Goal: Check status: Check status

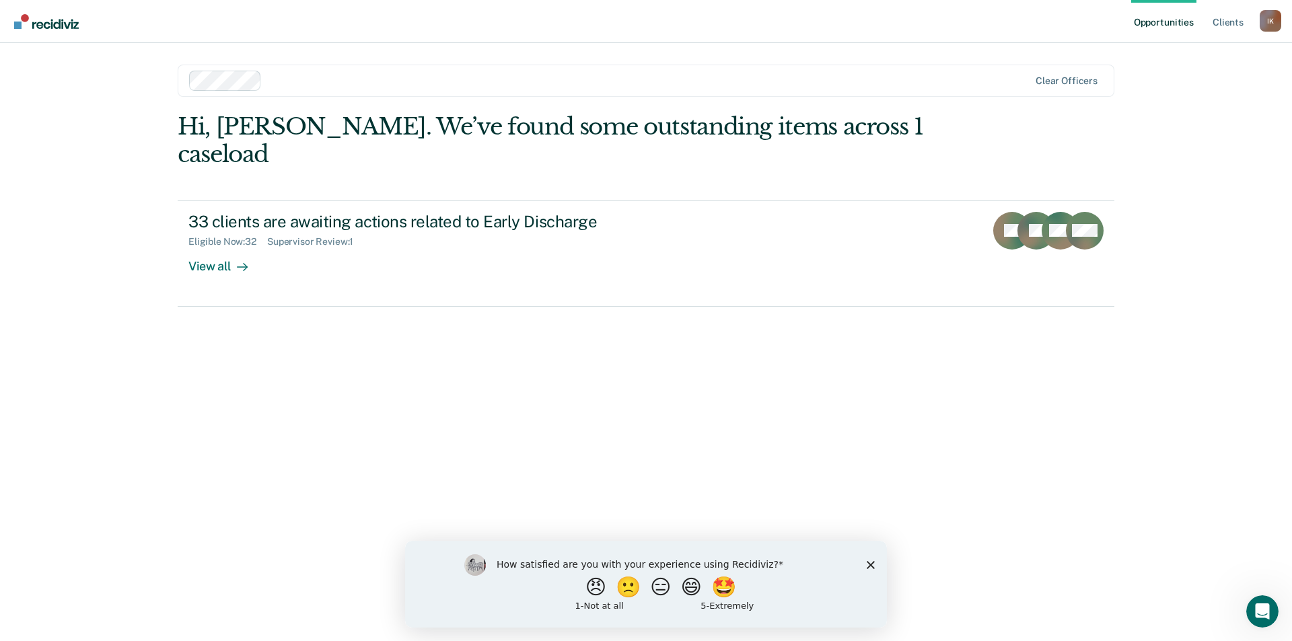
click at [871, 565] on polygon "Close survey" at bounding box center [871, 565] width 8 height 8
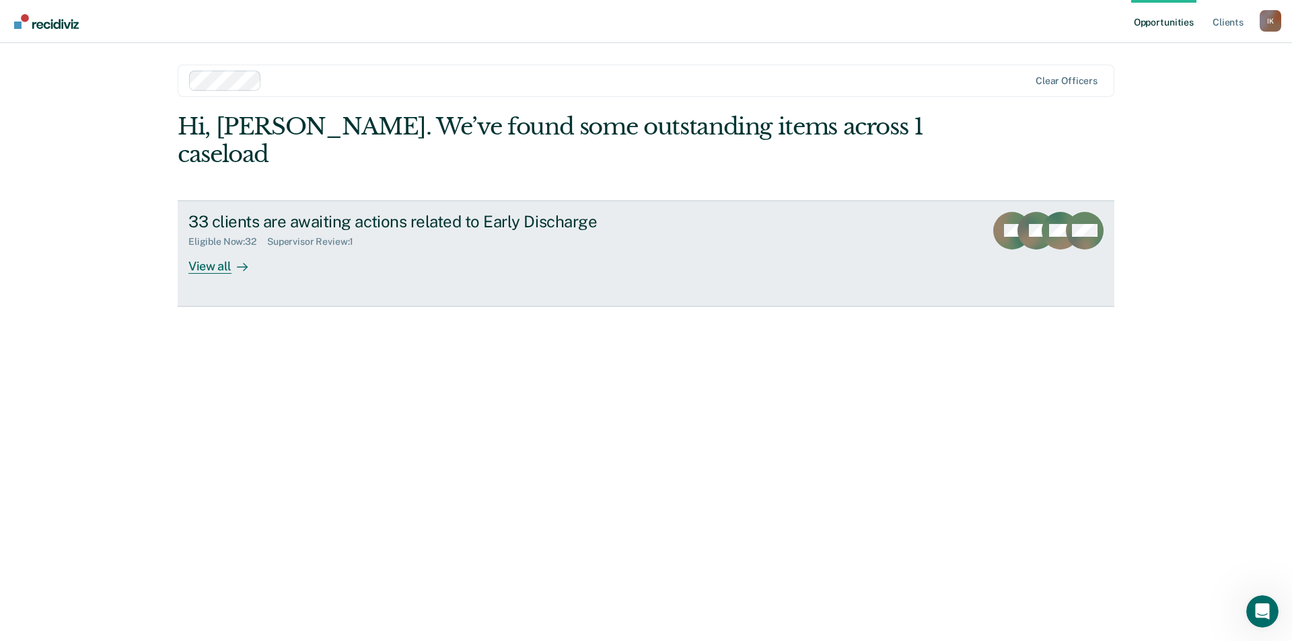
click at [221, 248] on div "View all" at bounding box center [225, 261] width 75 height 26
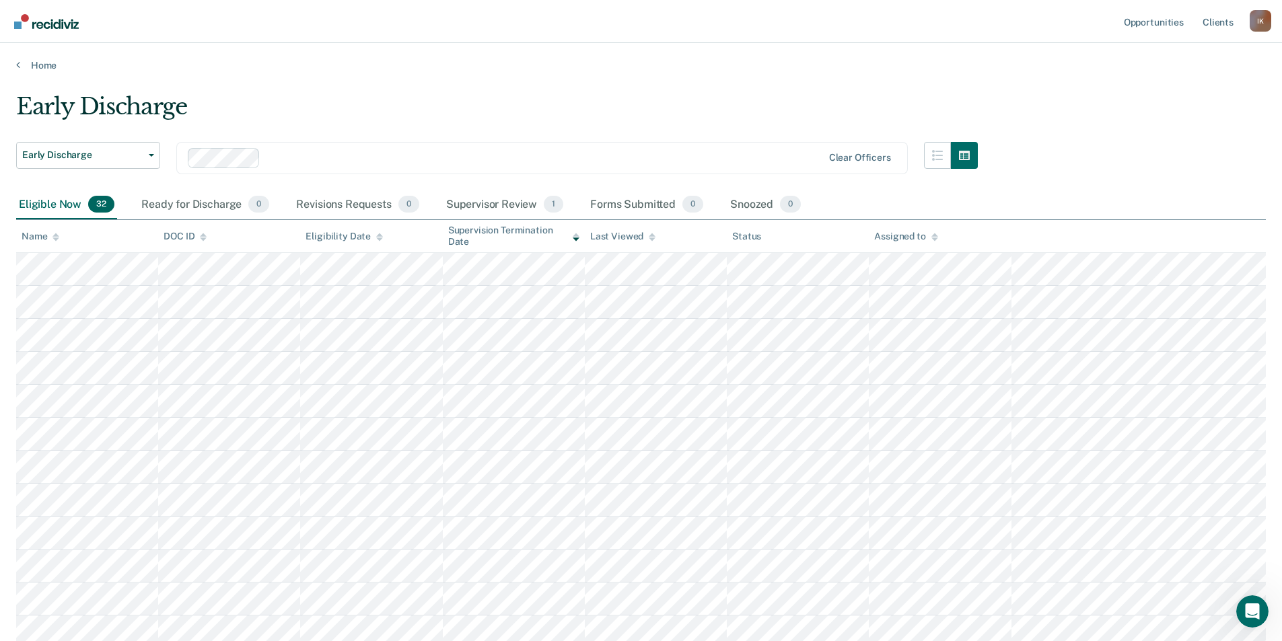
click at [55, 240] on icon at bounding box center [56, 239] width 7 height 3
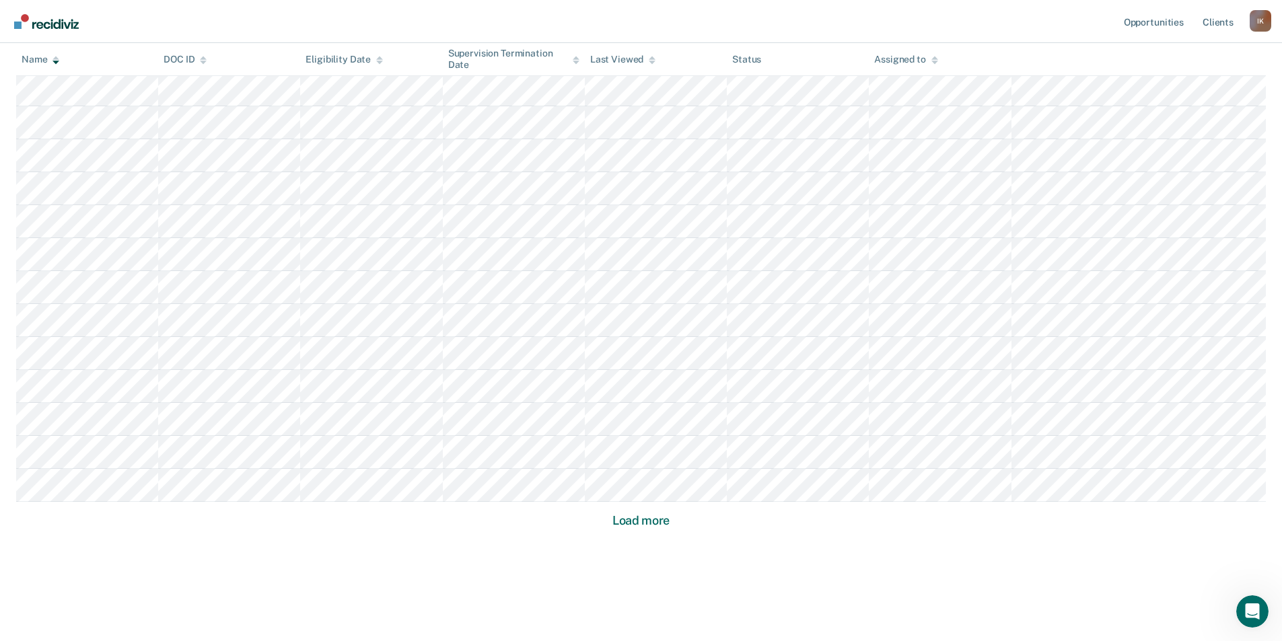
scroll to position [747, 0]
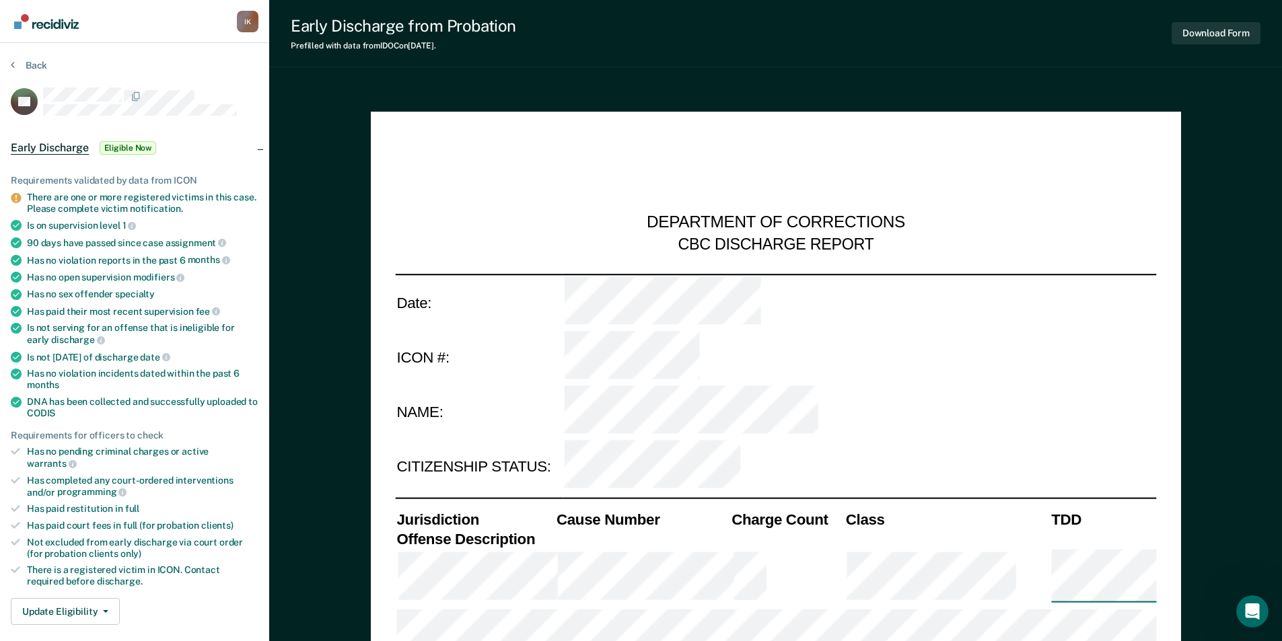
type textarea "x"
click at [13, 63] on icon at bounding box center [13, 64] width 4 height 11
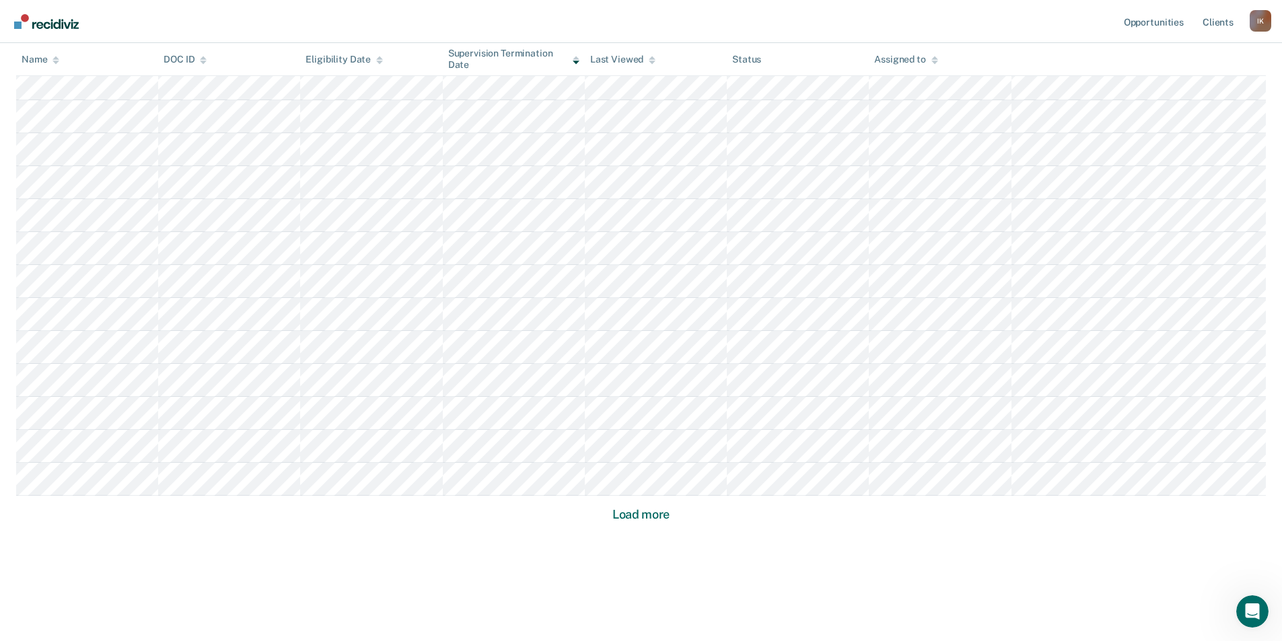
scroll to position [410, 0]
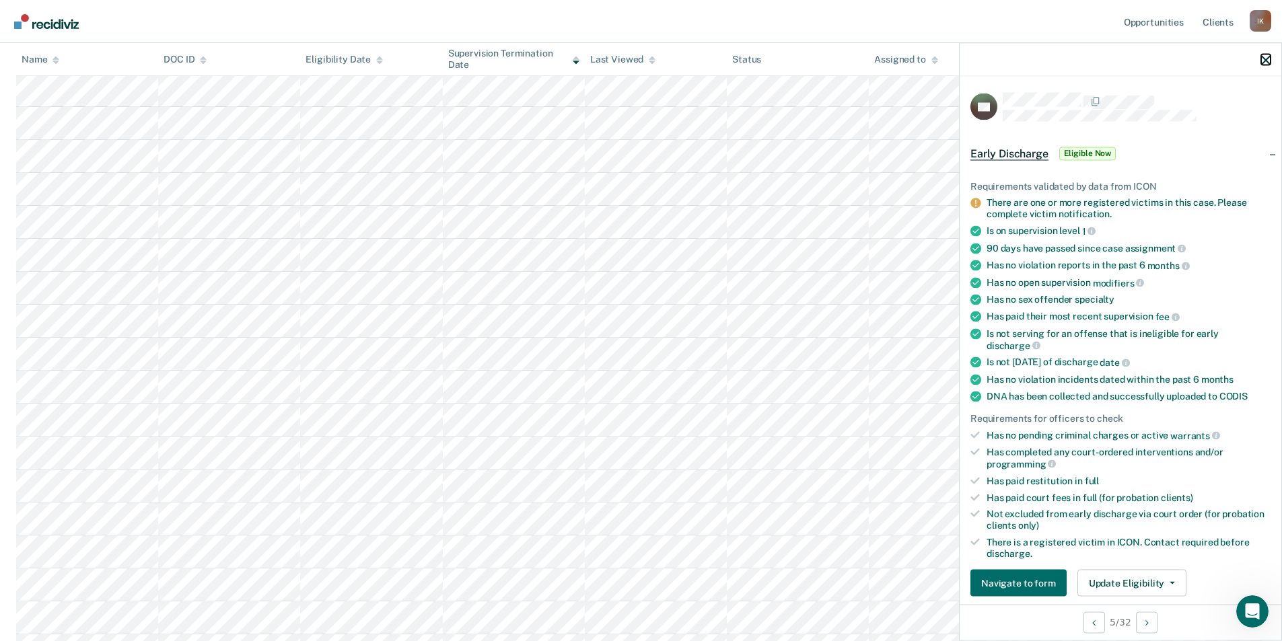
click at [1264, 60] on icon "button" at bounding box center [1265, 59] width 9 height 9
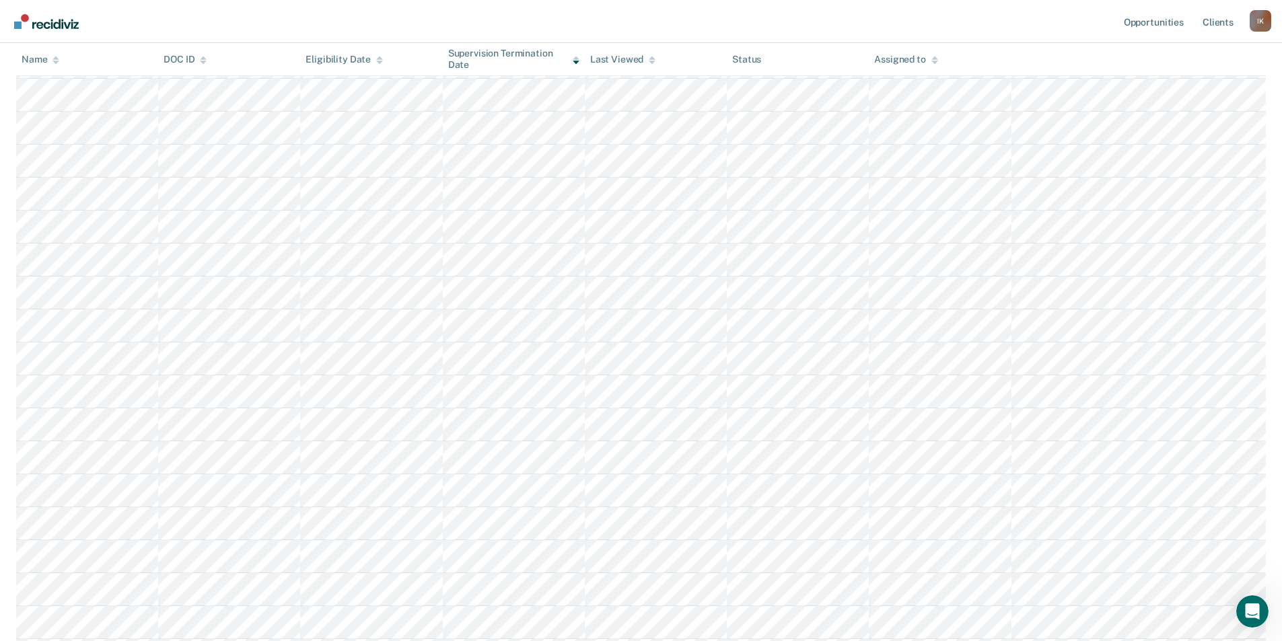
scroll to position [747, 0]
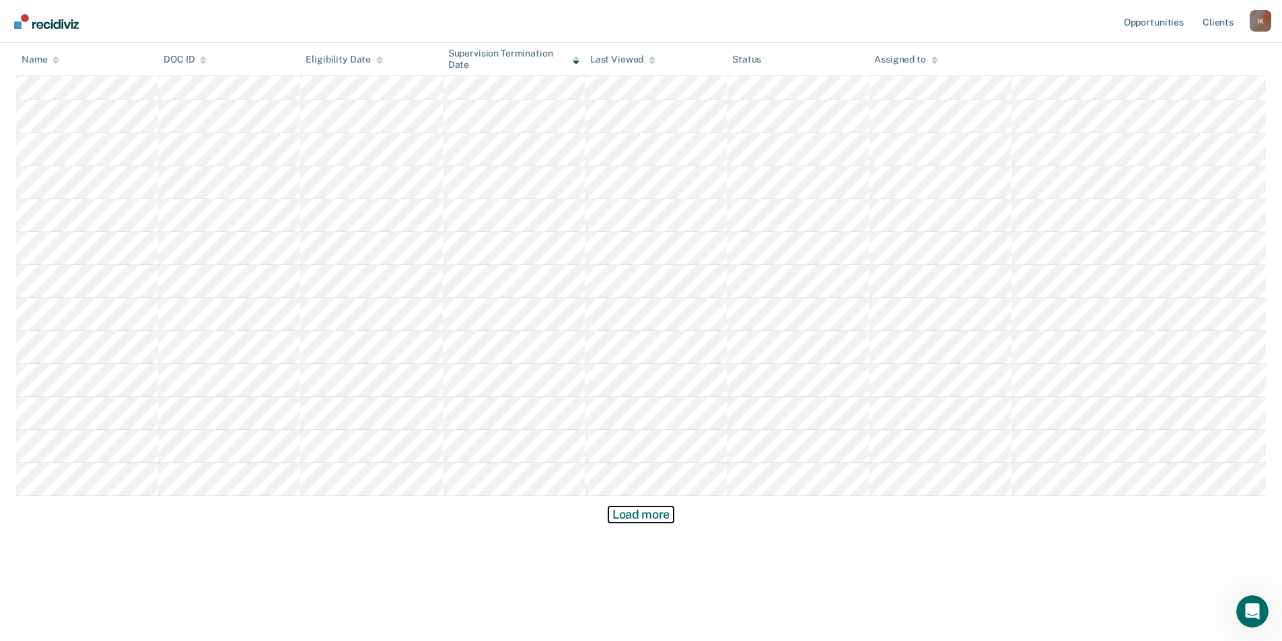
click at [646, 517] on button "Load more" at bounding box center [641, 515] width 65 height 16
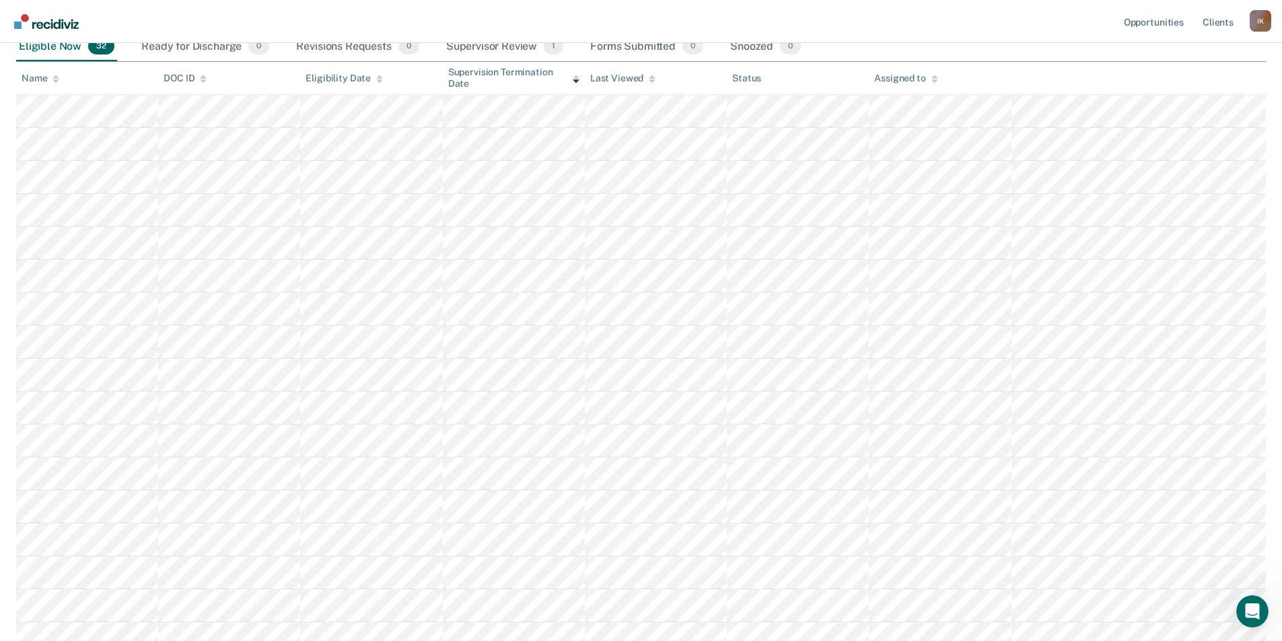
scroll to position [0, 0]
